Goal: Transaction & Acquisition: Book appointment/travel/reservation

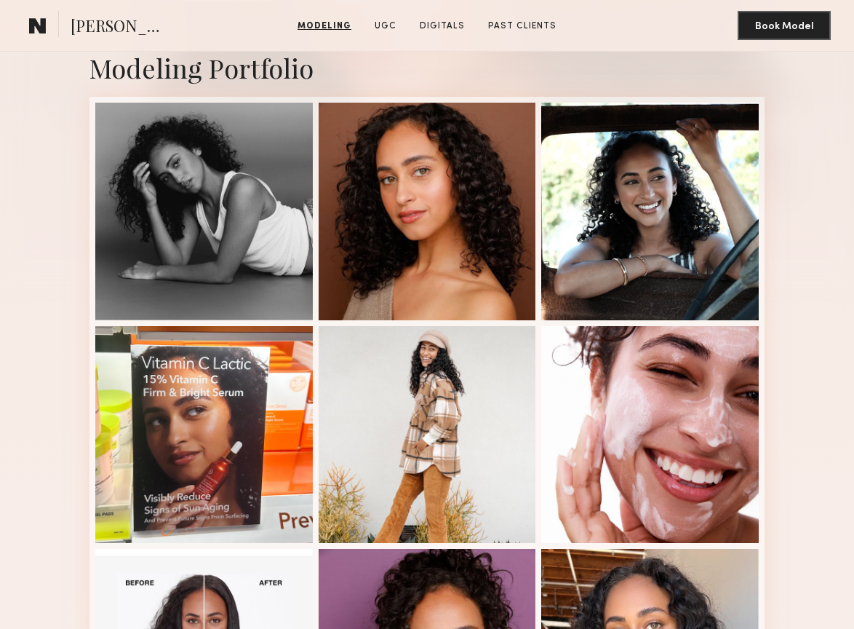
scroll to position [302, 0]
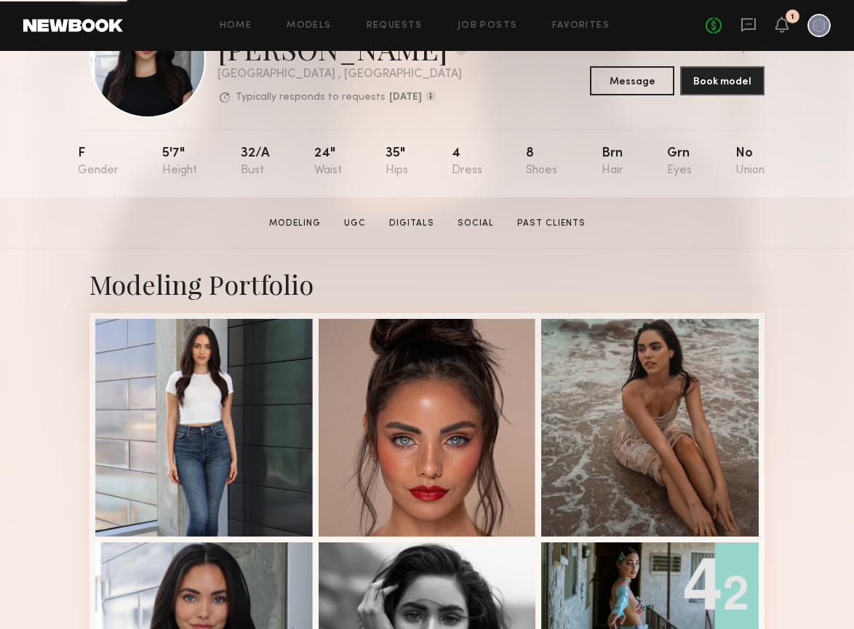
scroll to position [85, 0]
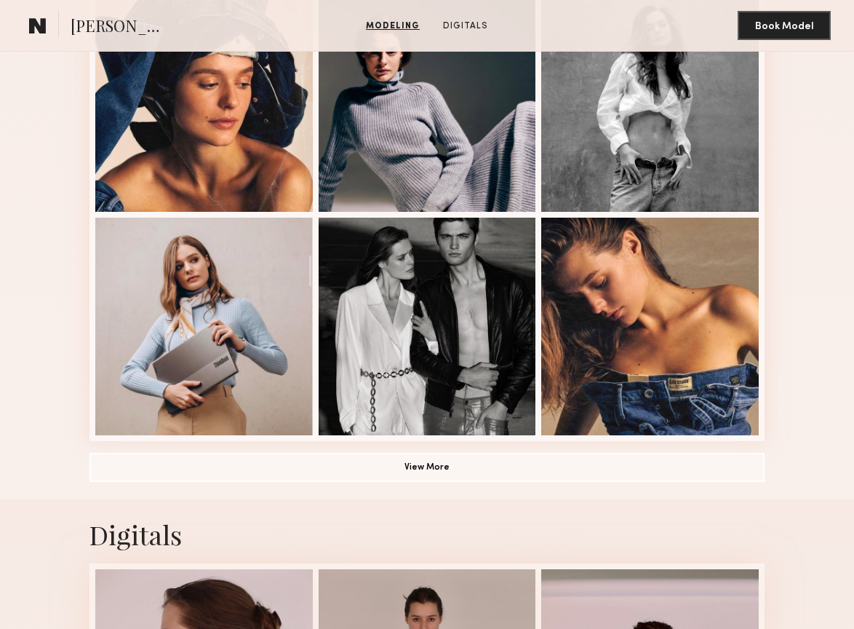
scroll to position [860, 0]
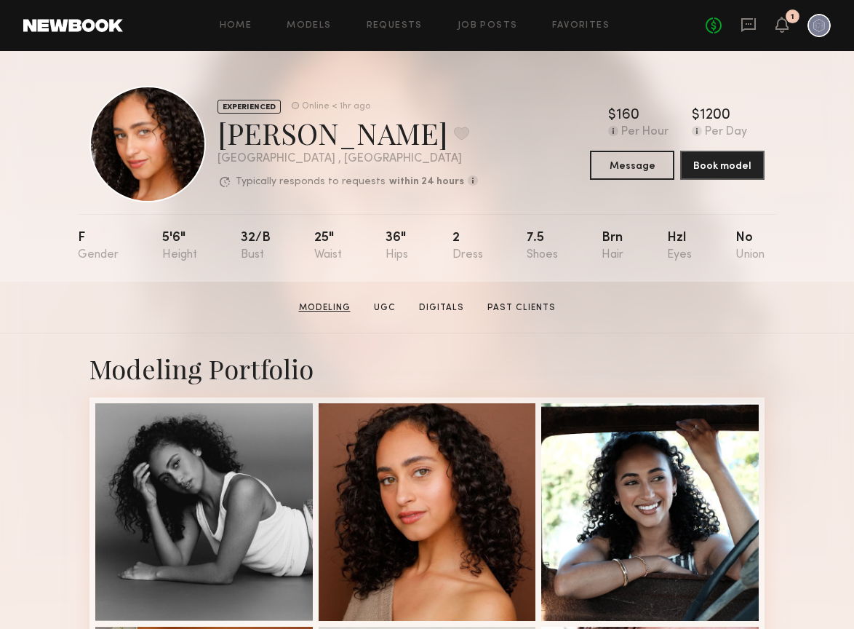
click at [327, 308] on link "Modeling" at bounding box center [324, 307] width 63 height 13
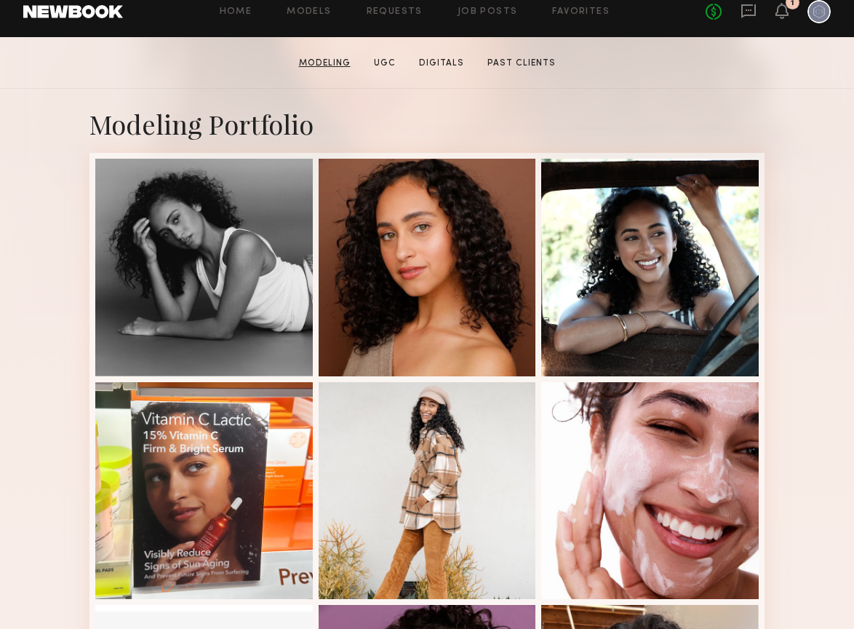
scroll to position [246, 0]
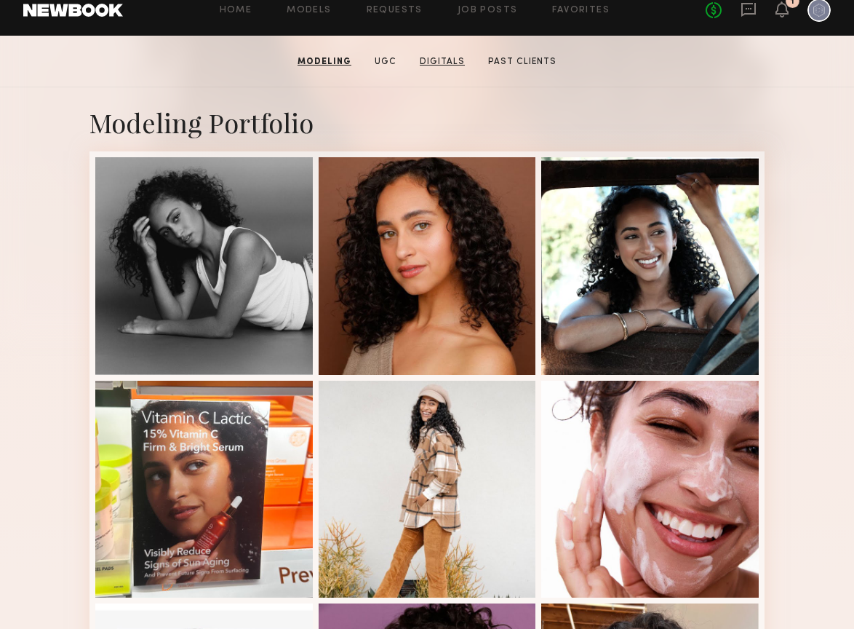
click at [456, 60] on link "Digitals" at bounding box center [442, 61] width 57 height 13
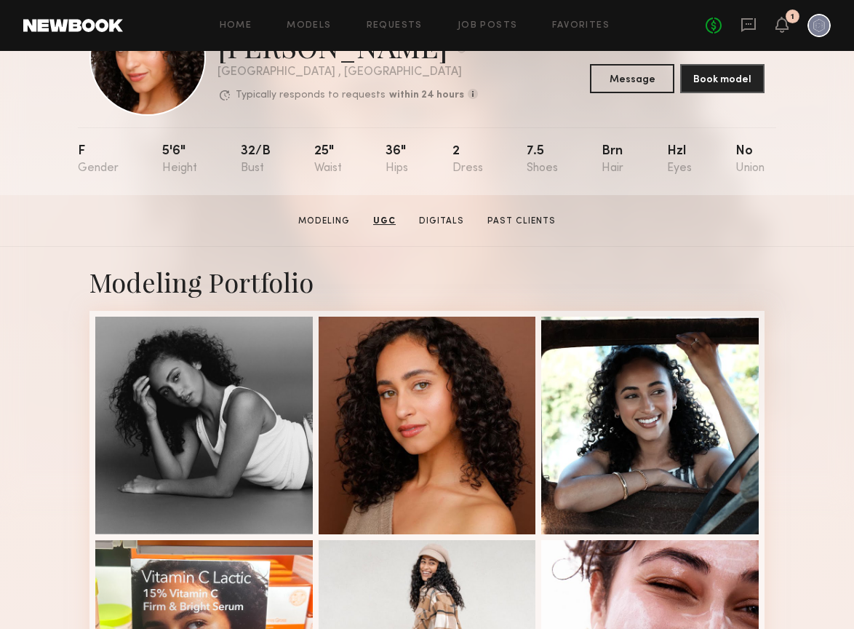
scroll to position [86, 0]
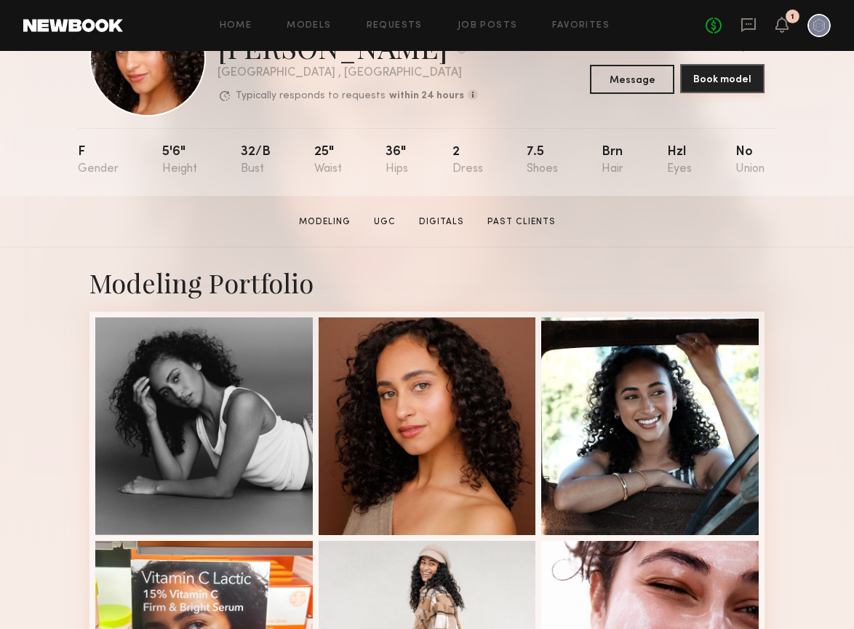
click at [711, 83] on button "Book model" at bounding box center [722, 78] width 84 height 29
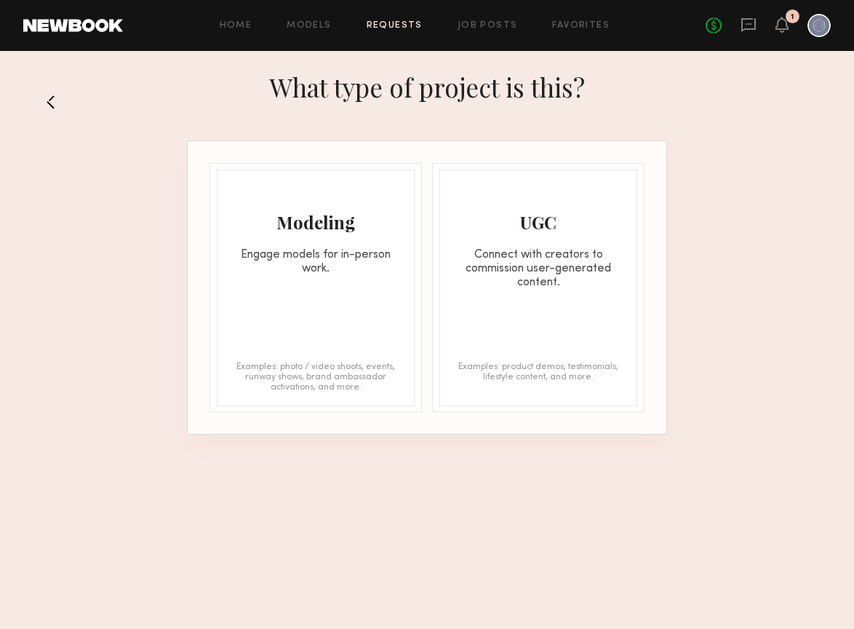
click at [321, 269] on div "Engage models for in-person work." at bounding box center [316, 262] width 196 height 28
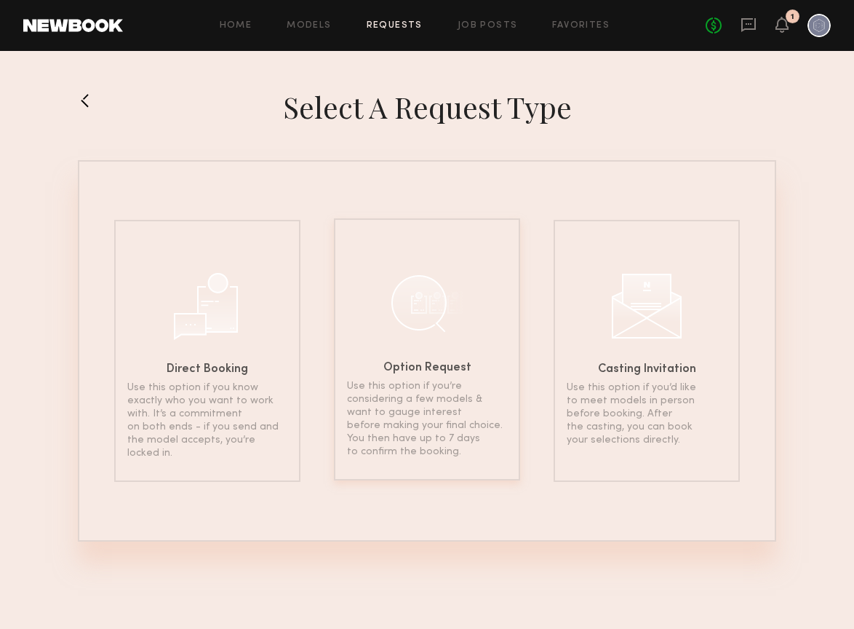
click at [406, 314] on div at bounding box center [427, 302] width 73 height 73
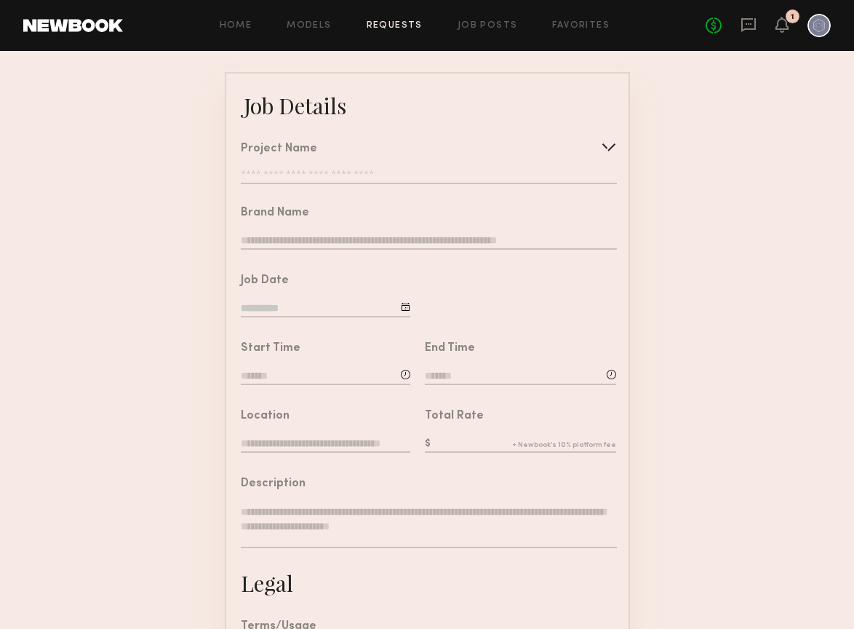
scroll to position [68, 0]
